Goal: Information Seeking & Learning: Learn about a topic

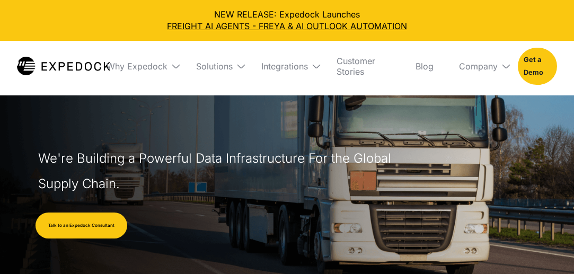
select select
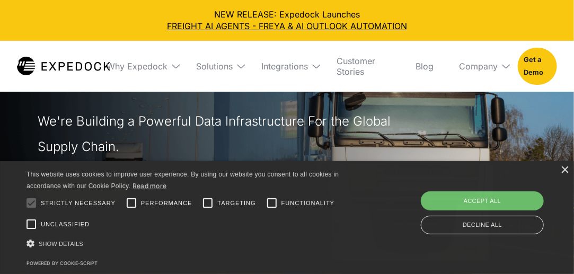
scroll to position [37, 0]
click at [449, 203] on div "Accept all" at bounding box center [482, 200] width 123 height 19
checkbox input "true"
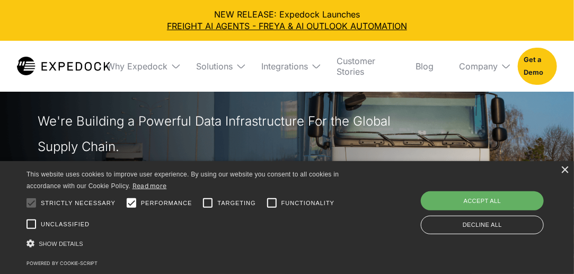
checkbox input "true"
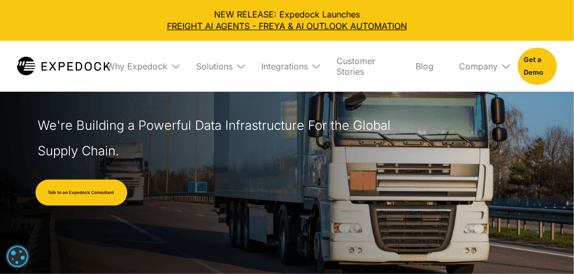
scroll to position [33, 0]
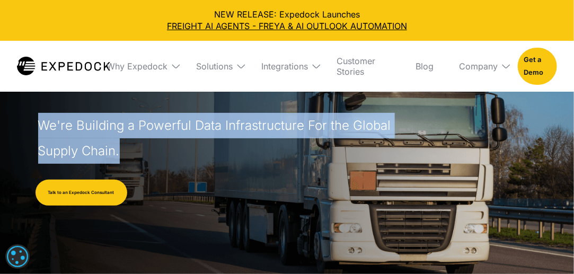
drag, startPoint x: 147, startPoint y: 155, endPoint x: 43, endPoint y: 126, distance: 107.9
click at [43, 126] on h1 "We're Building a Powerful Data Infrastructure For the Global Supply Chain." at bounding box center [217, 138] width 358 height 51
copy h1 "We're Building a Powerful Data Infrastructure For the Global Supply Chain."
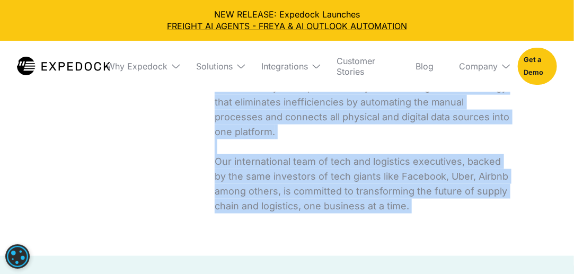
scroll to position [449, 0]
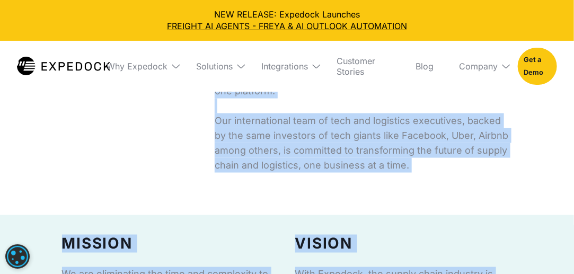
drag, startPoint x: 217, startPoint y: 102, endPoint x: 412, endPoint y: 159, distance: 203.7
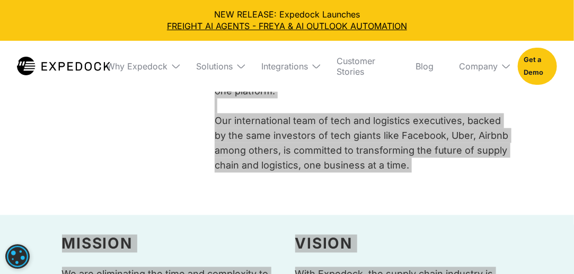
scroll to position [444, 0]
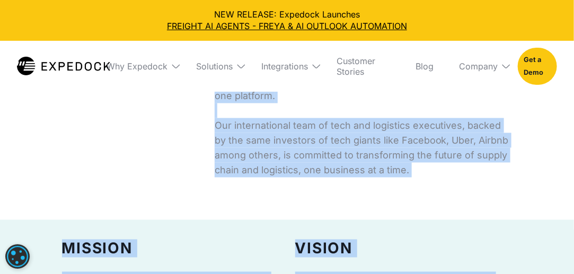
click at [387, 161] on p "Expedock is the AI-powered automation service behind some of the leading player…" at bounding box center [365, 58] width 300 height 237
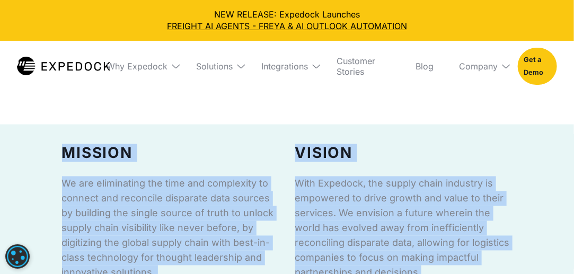
scroll to position [600, 0]
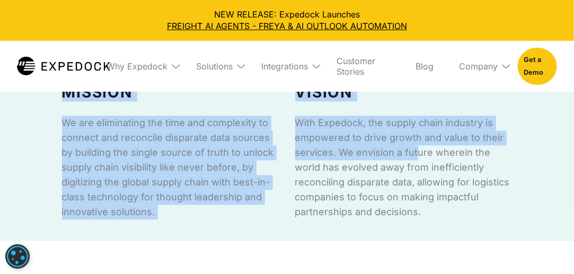
drag, startPoint x: 217, startPoint y: 169, endPoint x: 414, endPoint y: 146, distance: 198.4
click at [414, 146] on p "With Expedock, the supply chain industry is empowered to drive growth and value…" at bounding box center [403, 168] width 217 height 104
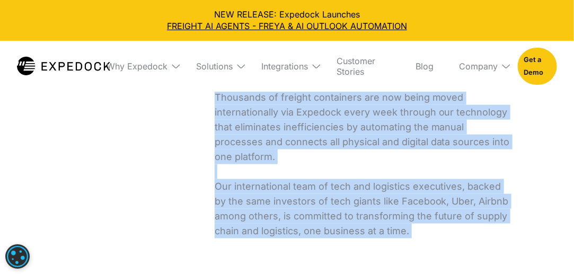
scroll to position [412, 0]
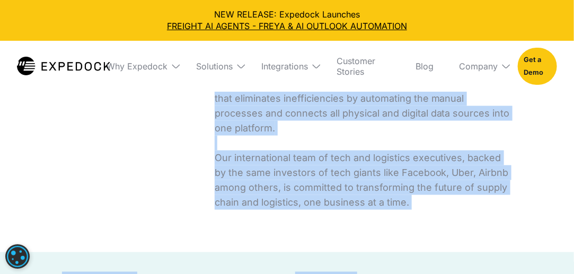
drag, startPoint x: 216, startPoint y: 107, endPoint x: 475, endPoint y: 159, distance: 264.9
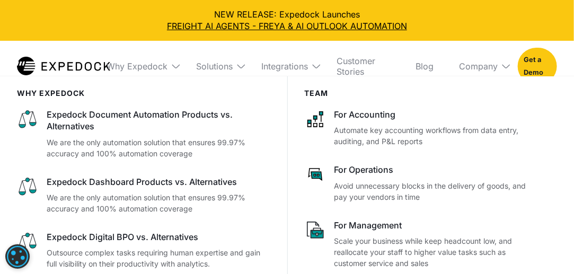
copy body "Expedock is the AI-powered automation service behind some of the leading player…"
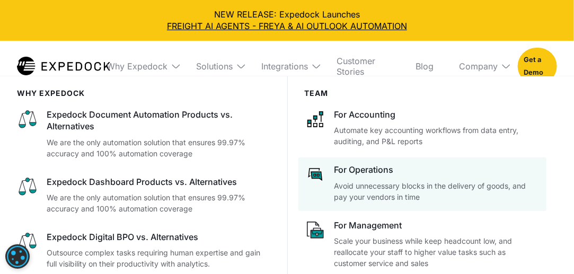
scroll to position [174, 0]
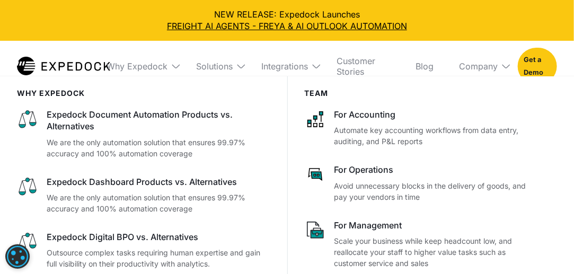
click at [563, 62] on div "Why Expedock WHy Expedock Expedock Document Automation Products vs. Alternative…" at bounding box center [287, 66] width 574 height 51
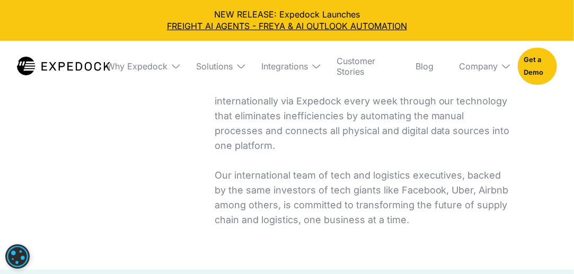
scroll to position [395, 0]
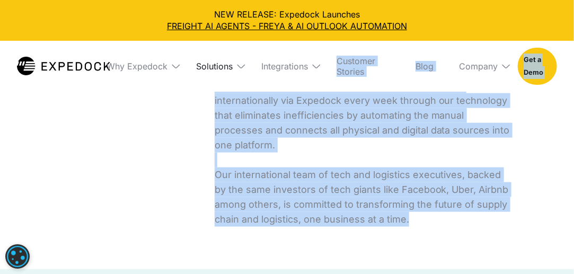
drag, startPoint x: 414, startPoint y: 221, endPoint x: 228, endPoint y: 70, distance: 239.6
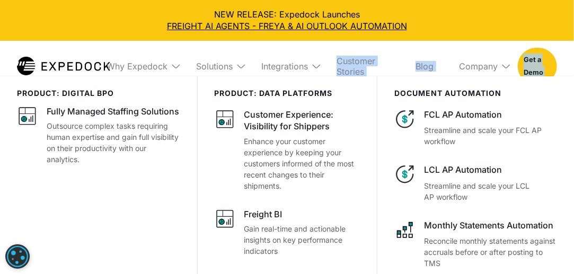
drag, startPoint x: 567, startPoint y: 65, endPoint x: 561, endPoint y: 70, distance: 7.9
click at [567, 65] on div "Why Expedock WHy Expedock Expedock Document Automation Products vs. Alternative…" at bounding box center [287, 66] width 574 height 51
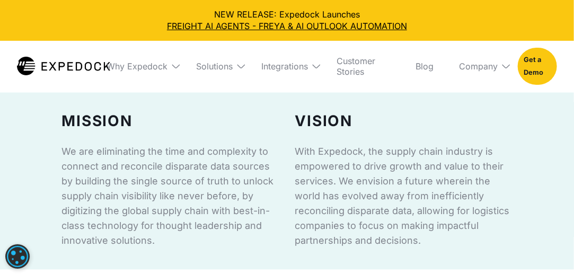
scroll to position [509, 0]
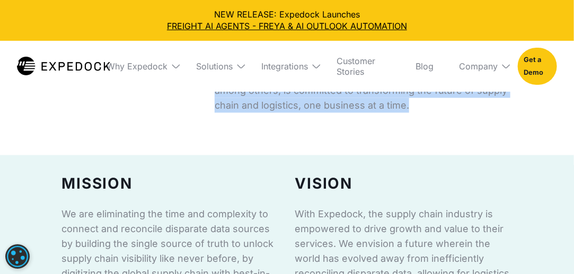
drag, startPoint x: 217, startPoint y: 107, endPoint x: 416, endPoint y: 105, distance: 199.8
copy p "Expedock is the AI-powered automation service behind some of the leading player…"
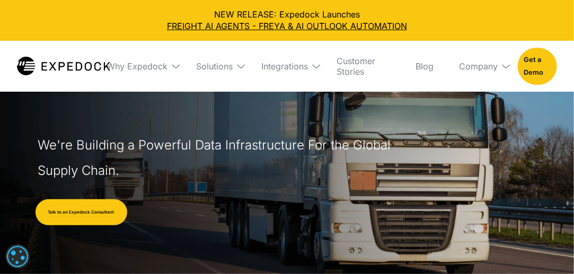
scroll to position [0, 0]
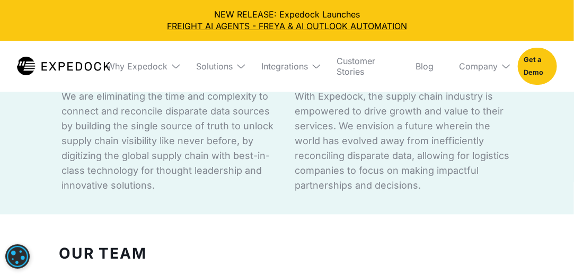
click at [418, 162] on p "With Expedock, the supply chain industry is empowered to drive growth and value…" at bounding box center [403, 142] width 217 height 104
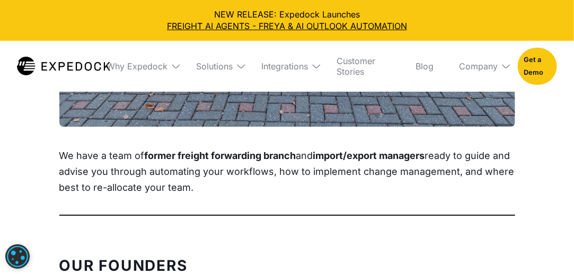
scroll to position [1104, 0]
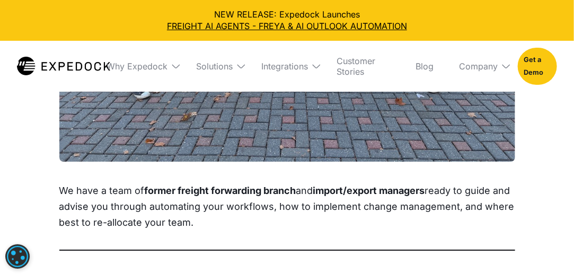
drag, startPoint x: 260, startPoint y: 220, endPoint x: 48, endPoint y: 186, distance: 214.7
click at [48, 186] on div "Our Team We have a team of former freight forwarding branch and import/export m…" at bounding box center [287, 9] width 498 height 503
copy p "We have a team of former freight forwarding branch and import/export managers r…"
click at [246, 212] on p "We have a team of former freight forwarding branch and import/export managers r…" at bounding box center [287, 207] width 456 height 48
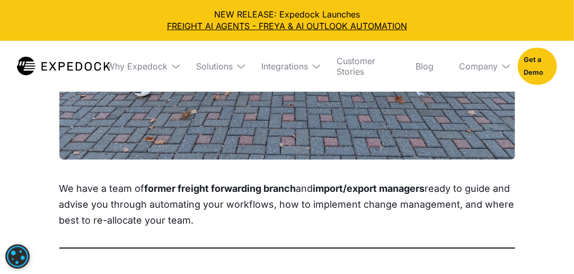
scroll to position [1105, 0]
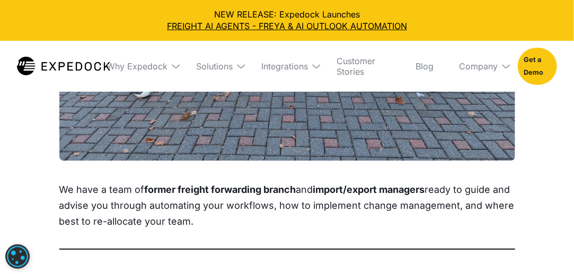
drag, startPoint x: 144, startPoint y: 191, endPoint x: 253, endPoint y: 228, distance: 115.3
click at [253, 228] on p "We have a team of former freight forwarding branch and import/export managers r…" at bounding box center [287, 206] width 456 height 48
copy p "former freight forwarding branch and import/export managers ready to guide and …"
click at [249, 215] on p "We have a team of former freight forwarding branch and import/export managers r…" at bounding box center [287, 206] width 456 height 48
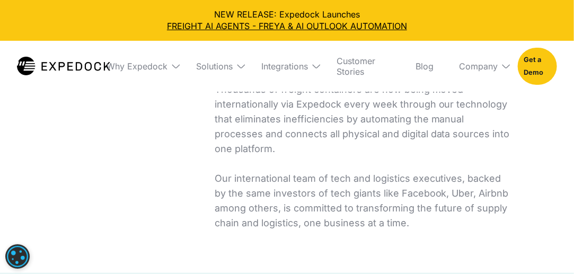
scroll to position [399, 0]
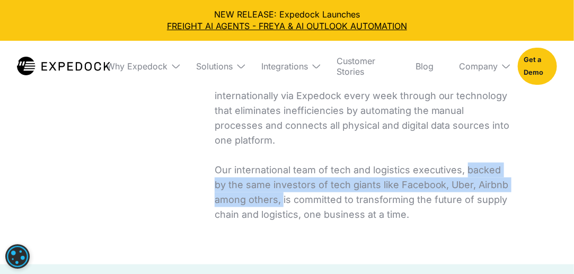
drag, startPoint x: 464, startPoint y: 171, endPoint x: 281, endPoint y: 198, distance: 185.3
click at [281, 198] on p "Expedock is the AI-powered automation service behind some of the leading player…" at bounding box center [365, 103] width 300 height 237
copy p "backed by the same investors of tech giants like Facebook, Uber, Airbnb among o…"
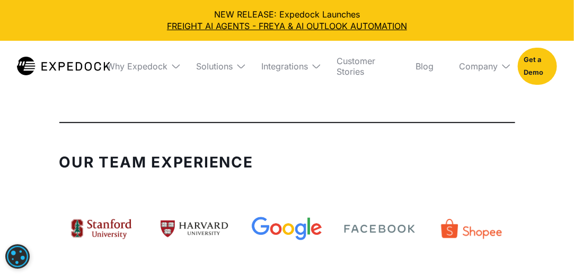
scroll to position [2328, 0]
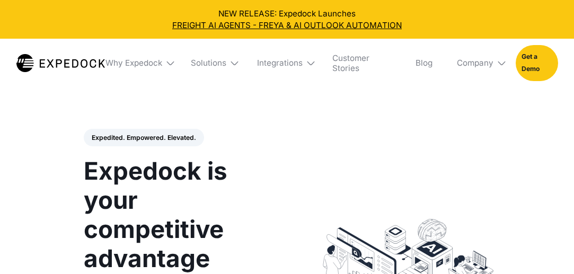
select select
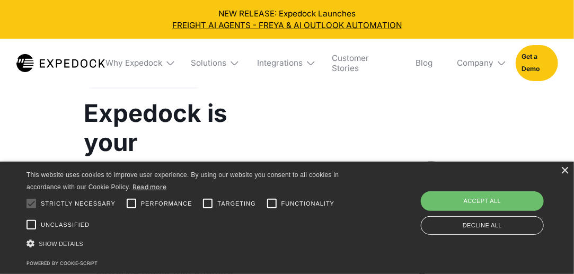
click at [483, 191] on div "Save & Close Accept all Decline all" at bounding box center [482, 213] width 130 height 48
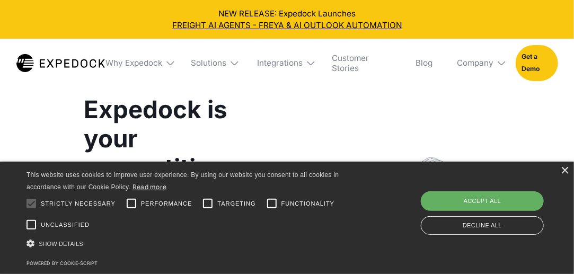
click at [492, 208] on div "Accept all" at bounding box center [482, 200] width 123 height 19
checkbox input "true"
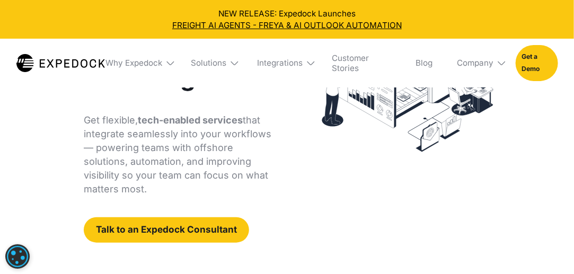
scroll to position [181, 0]
drag, startPoint x: 81, startPoint y: 120, endPoint x: 158, endPoint y: 188, distance: 102.9
click at [158, 188] on div "Expedited. Empowered. Elevated. Automate Freight Document Extraction at 99.97% …" at bounding box center [189, 95] width 233 height 295
copy p "Get flexible, tech-enabled services that integrate seamlessly into your workflo…"
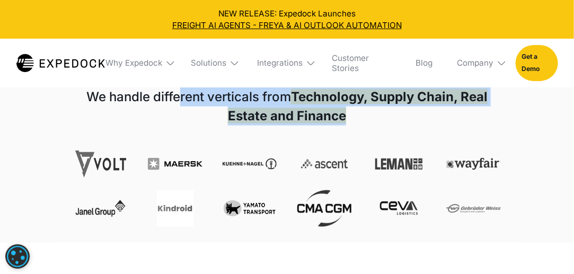
scroll to position [401, 0]
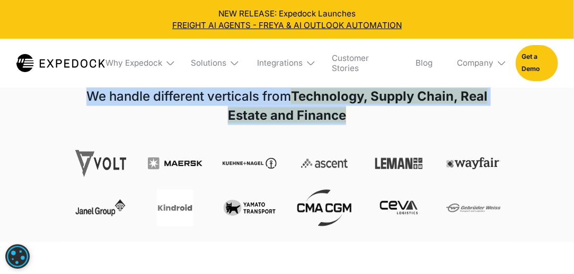
drag, startPoint x: 377, startPoint y: 115, endPoint x: 75, endPoint y: 96, distance: 302.1
click at [75, 96] on h1 "We handle different verticals from Technology, Supply Chain, Real Estate and Fi…" at bounding box center [286, 106] width 427 height 38
copy h1 "We handle different verticals from Technology, Supply Chain, Real Estate and Fi…"
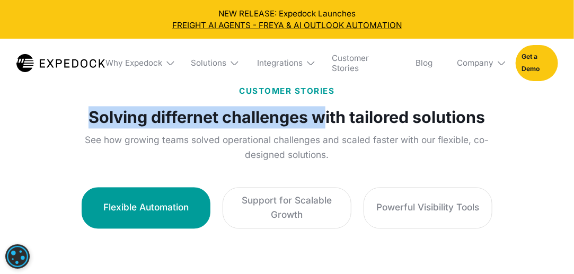
scroll to position [589, 0]
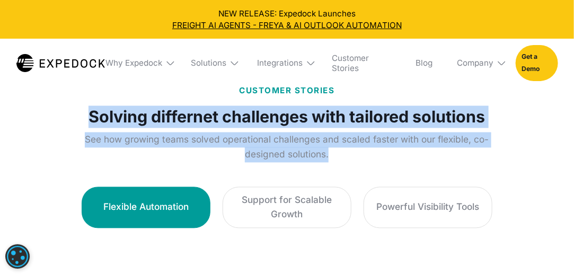
drag, startPoint x: 82, startPoint y: 125, endPoint x: 363, endPoint y: 161, distance: 283.6
click at [363, 161] on div "CUSTOMER STORIES Solving differnet challenges with tailored solutions See how g…" at bounding box center [286, 123] width 427 height 77
copy div "Solving differnet challenges with tailored solutions See how growing teams solv…"
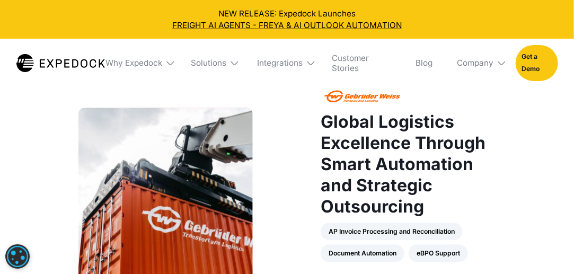
scroll to position [783, 0]
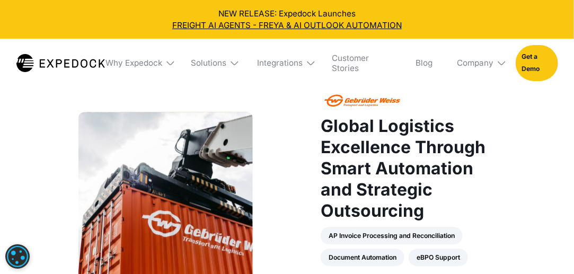
click at [458, 192] on h2 "Global Logistics Excellence Through Smart Automation and Strategic Outsourcing" at bounding box center [408, 169] width 174 height 106
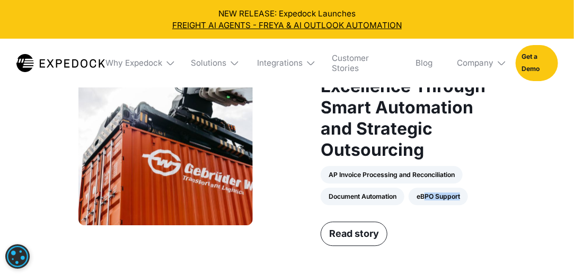
scroll to position [840, 0]
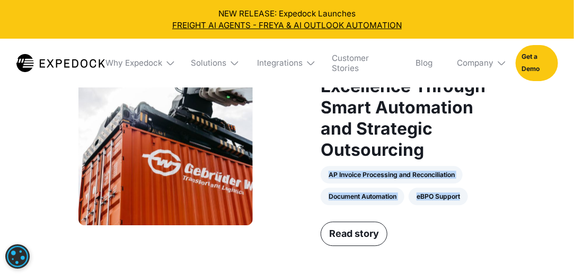
drag, startPoint x: 495, startPoint y: 200, endPoint x: 325, endPoint y: 173, distance: 172.3
click at [325, 173] on div "AP Invoice Processing and Reconciliation Document Automation eBPO Support" at bounding box center [408, 186] width 174 height 40
copy div "AP Invoice Processing and Reconciliation Document Automation eBPO Support"
